Goal: Task Accomplishment & Management: Manage account settings

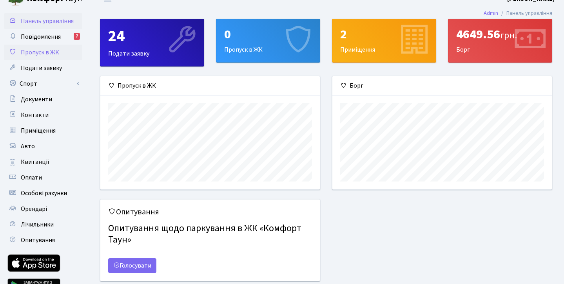
scroll to position [13, 0]
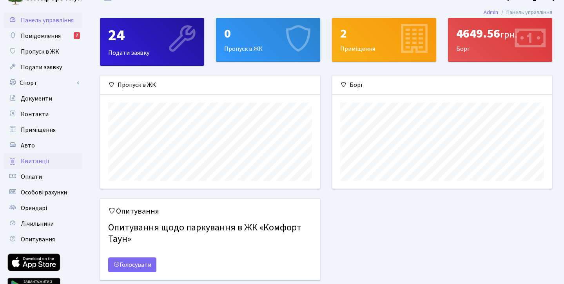
click at [38, 165] on span "Квитанції" at bounding box center [35, 161] width 29 height 9
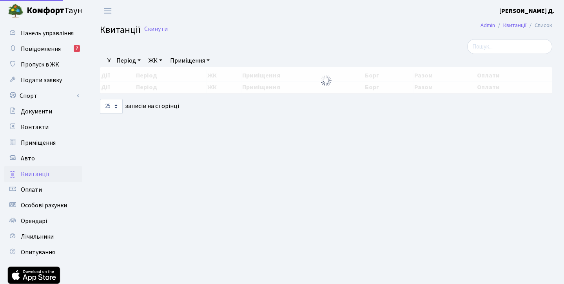
select select "25"
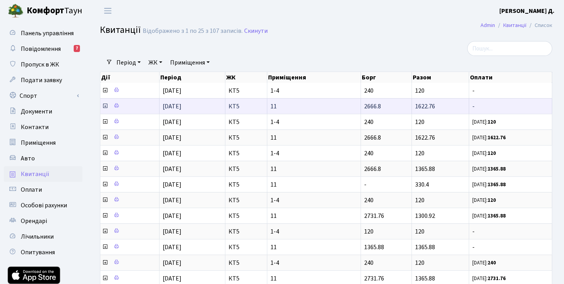
drag, startPoint x: 448, startPoint y: 108, endPoint x: 415, endPoint y: 107, distance: 32.9
click at [415, 107] on td "1622.76" at bounding box center [441, 106] width 58 height 16
copy span "1622.76"
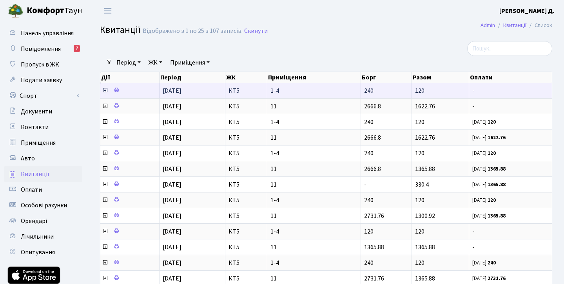
drag, startPoint x: 433, startPoint y: 89, endPoint x: 409, endPoint y: 89, distance: 23.9
click at [409, 89] on tr "01.07.2025 КТ5 1-4 240 120 -" at bounding box center [326, 90] width 452 height 15
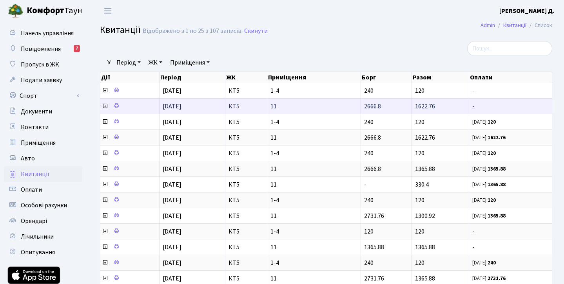
copy tr "120"
